Goal: Task Accomplishment & Management: Manage account settings

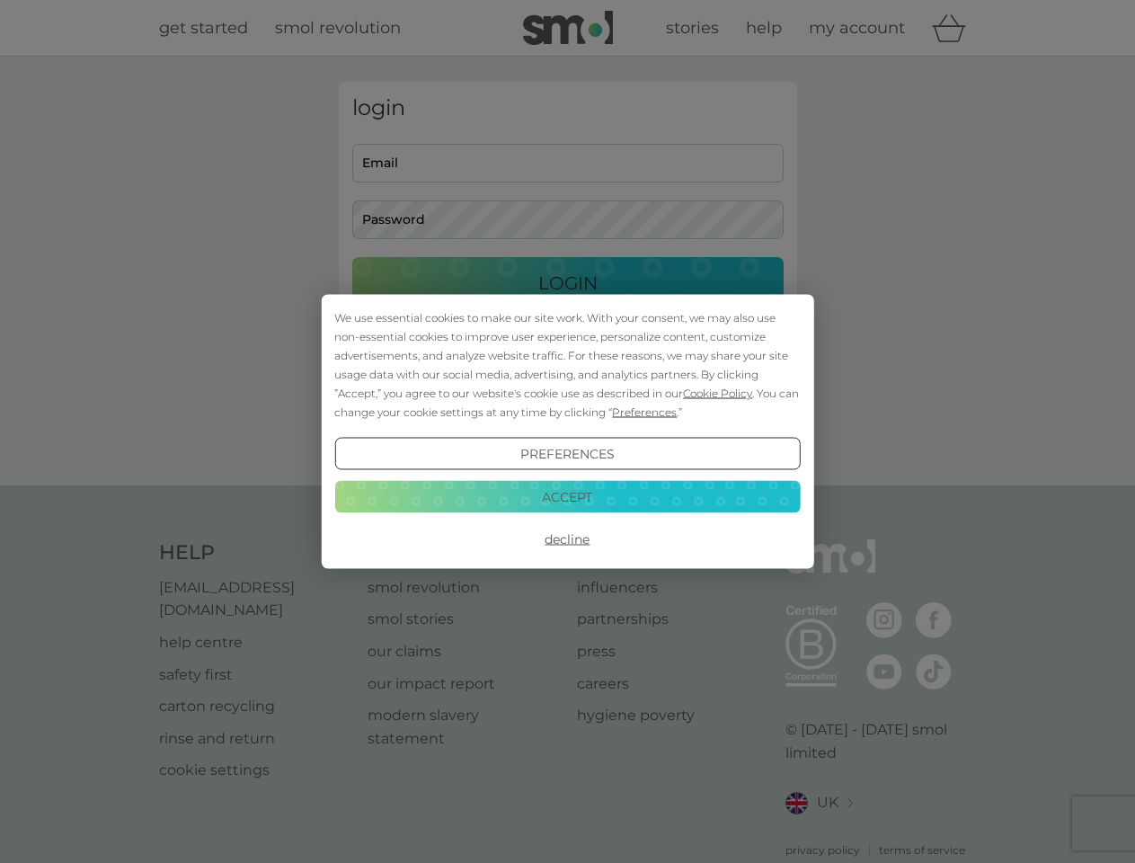
click at [711, 387] on span "Cookie Policy" at bounding box center [717, 393] width 69 height 13
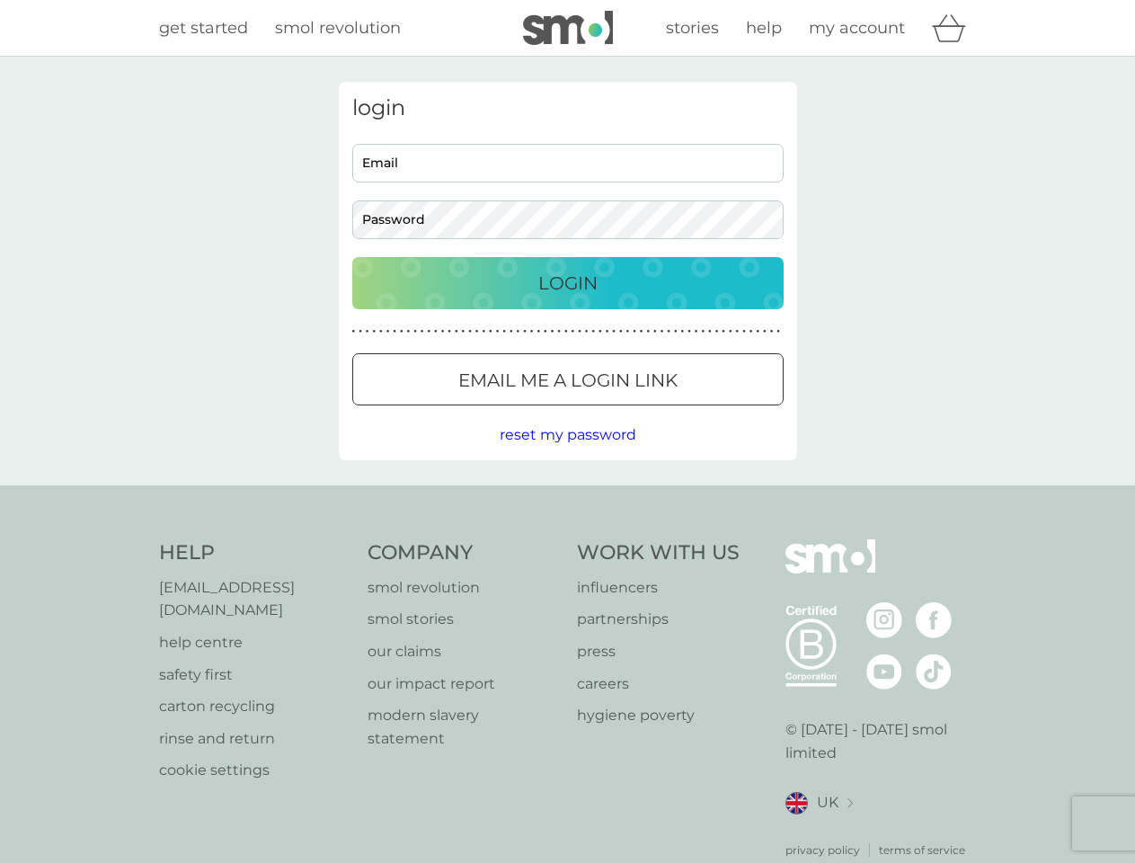
click at [589, 403] on button "Email me a login link" at bounding box center [568, 379] width 432 height 52
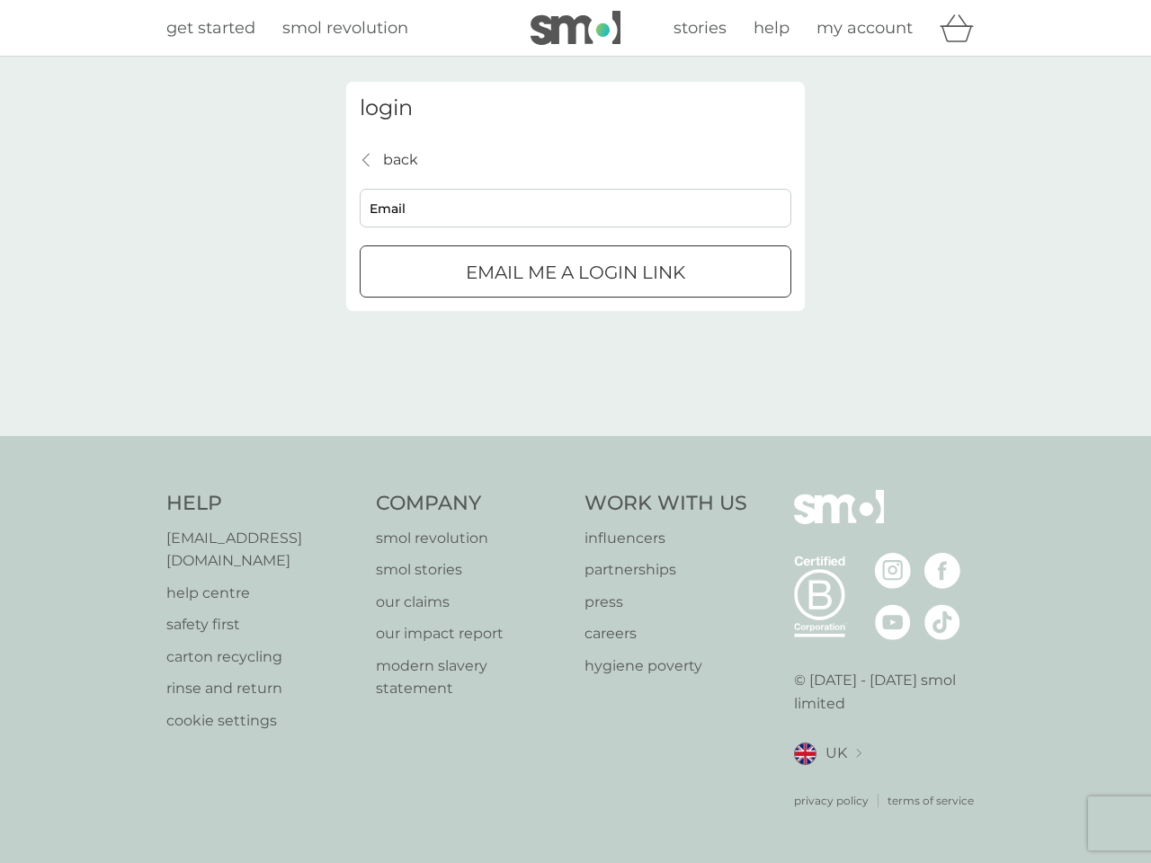
click at [567, 436] on div "login back back Email Email me a login link" at bounding box center [575, 246] width 1151 height 379
click at [567, 530] on div "Help [EMAIL_ADDRESS][DOMAIN_NAME] help centre safety first carton recycling rin…" at bounding box center [575, 649] width 818 height 319
click at [567, 488] on div "Help [EMAIL_ADDRESS][DOMAIN_NAME] help centre safety first carton recycling rin…" at bounding box center [575, 649] width 1151 height 427
